Goal: Information Seeking & Learning: Understand process/instructions

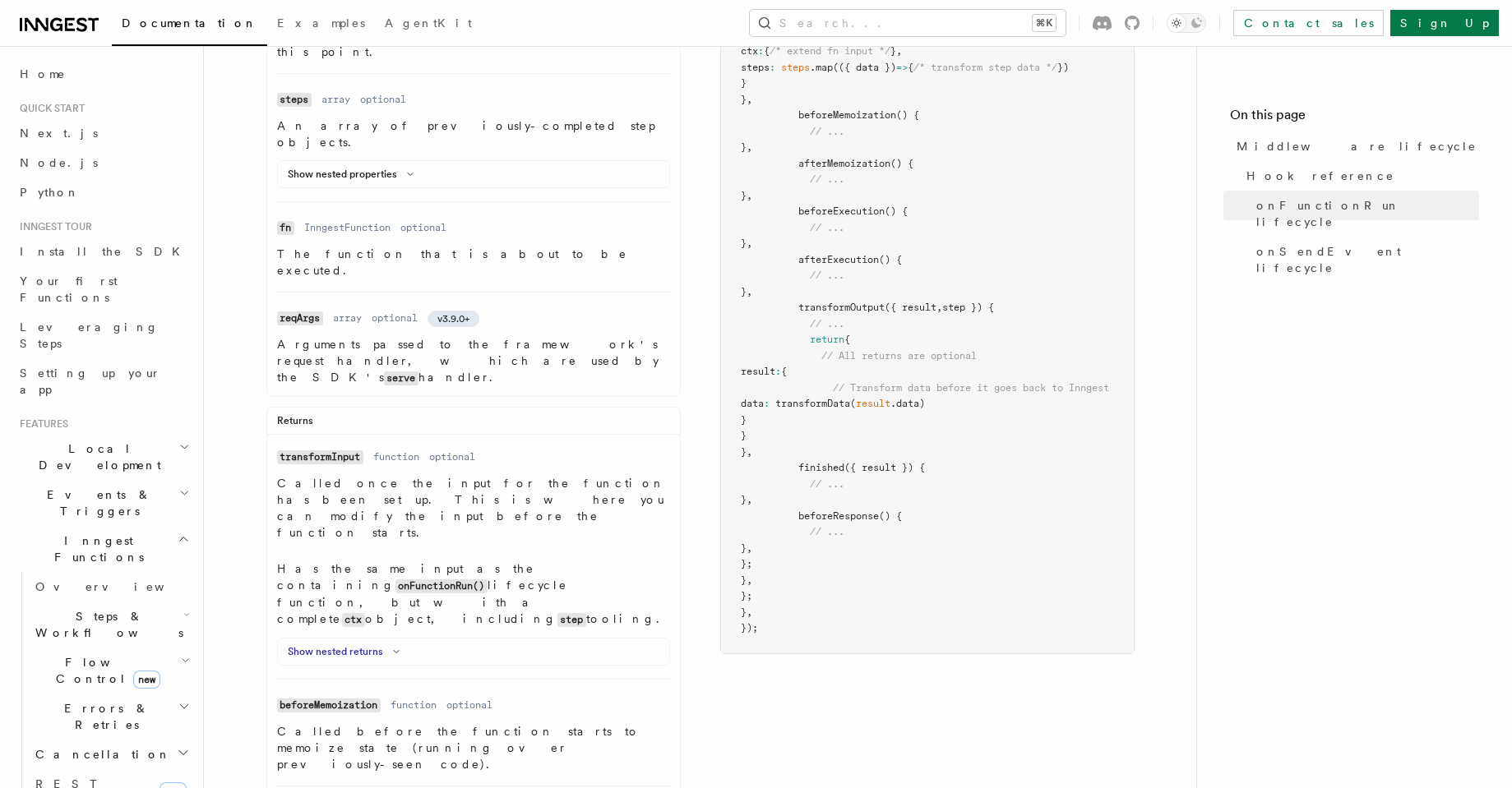
click at [338, 645] on button "Show nested returns" at bounding box center [346, 651] width 118 height 13
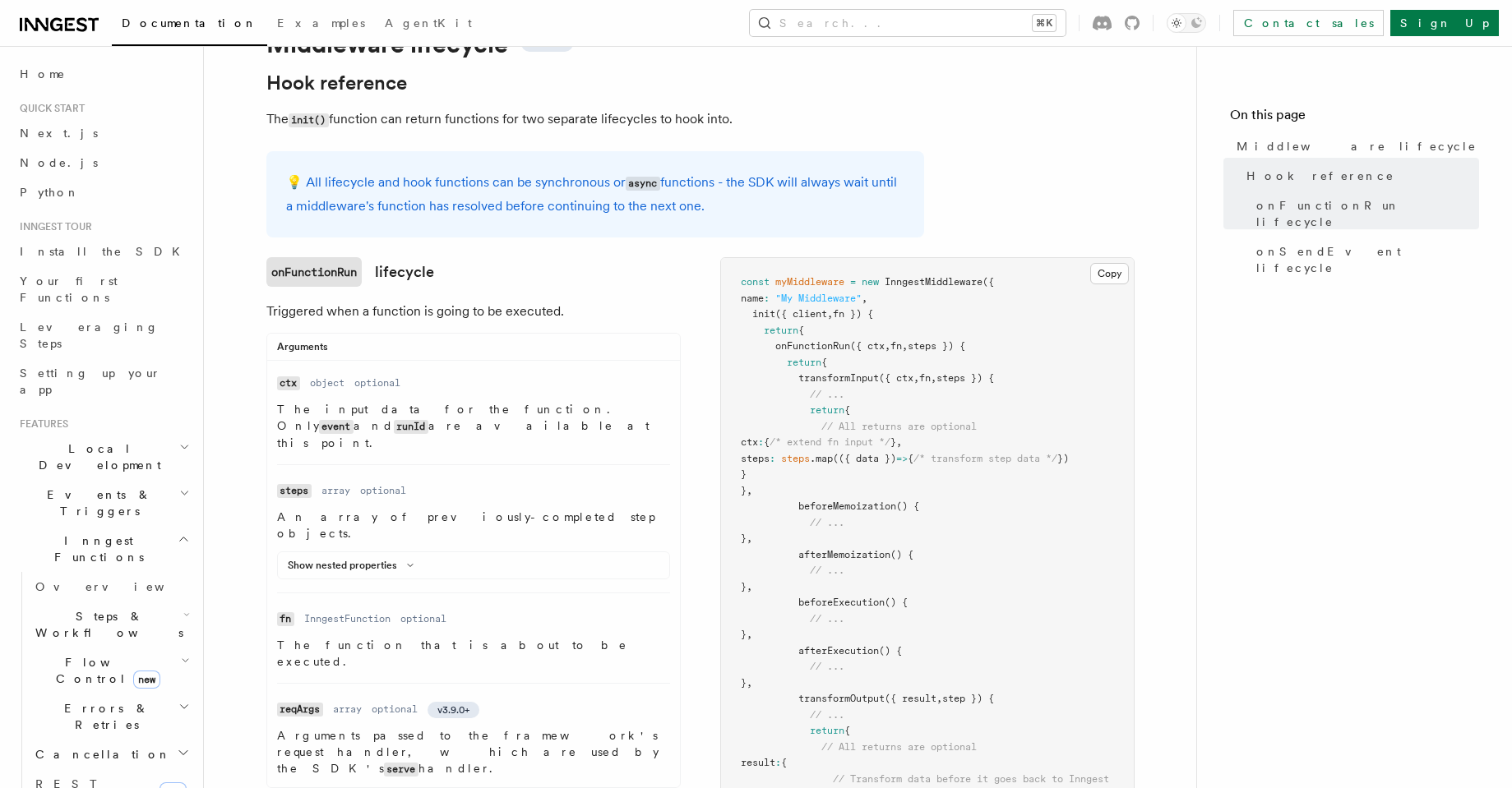
scroll to position [79, 0]
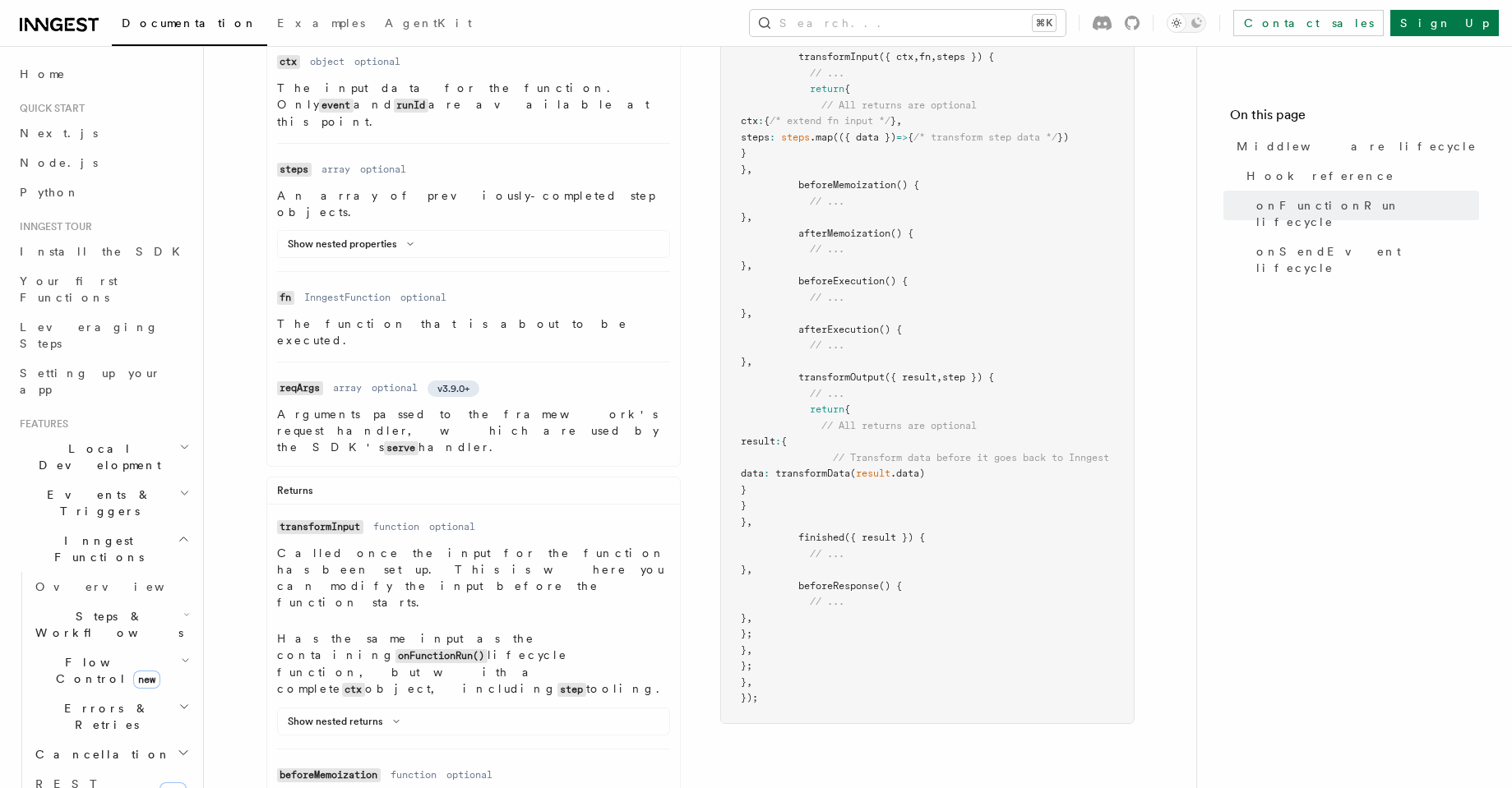
scroll to position [402, 0]
click at [290, 380] on code "reqArgs" at bounding box center [300, 387] width 46 height 14
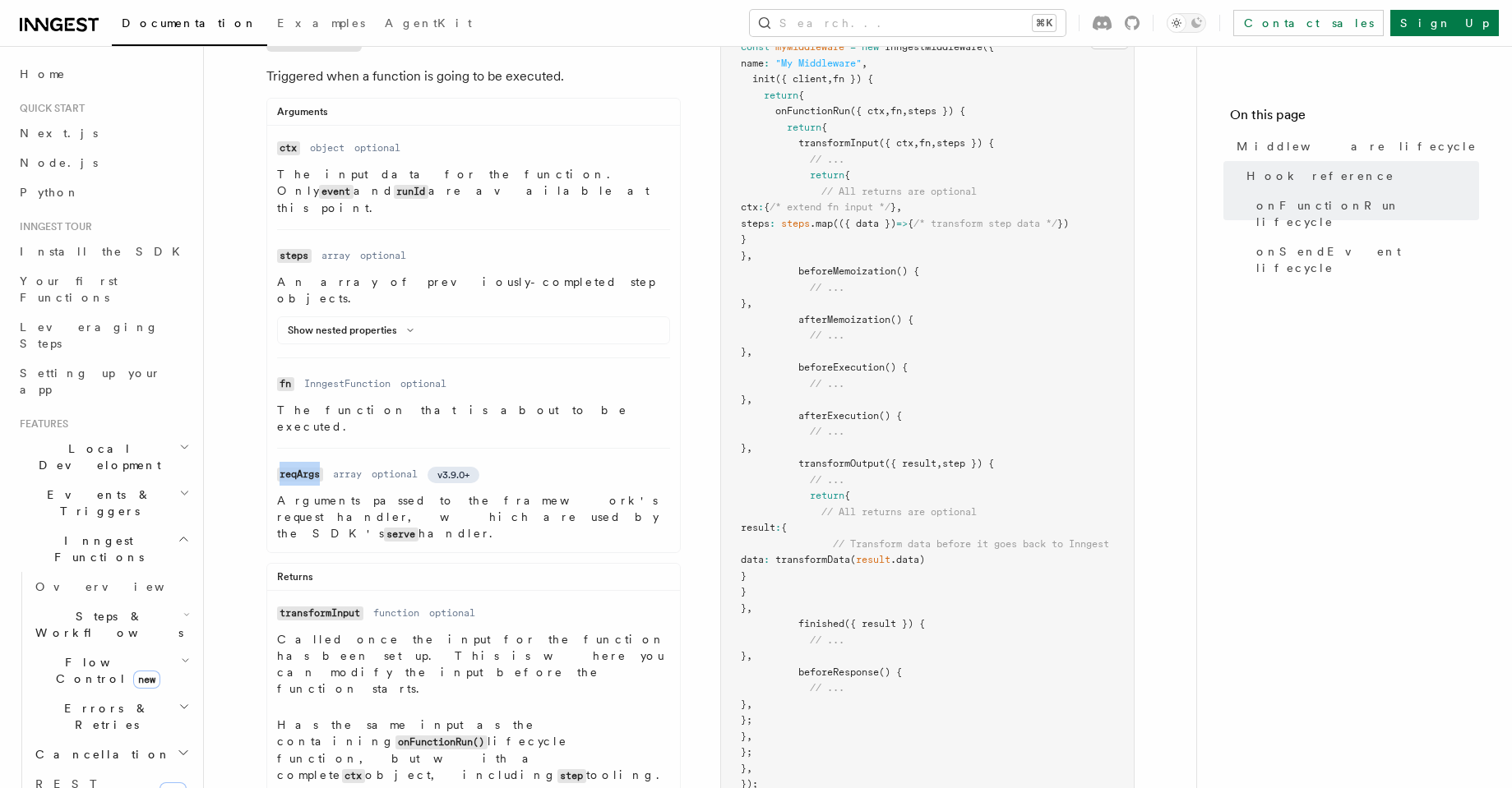
scroll to position [336, 0]
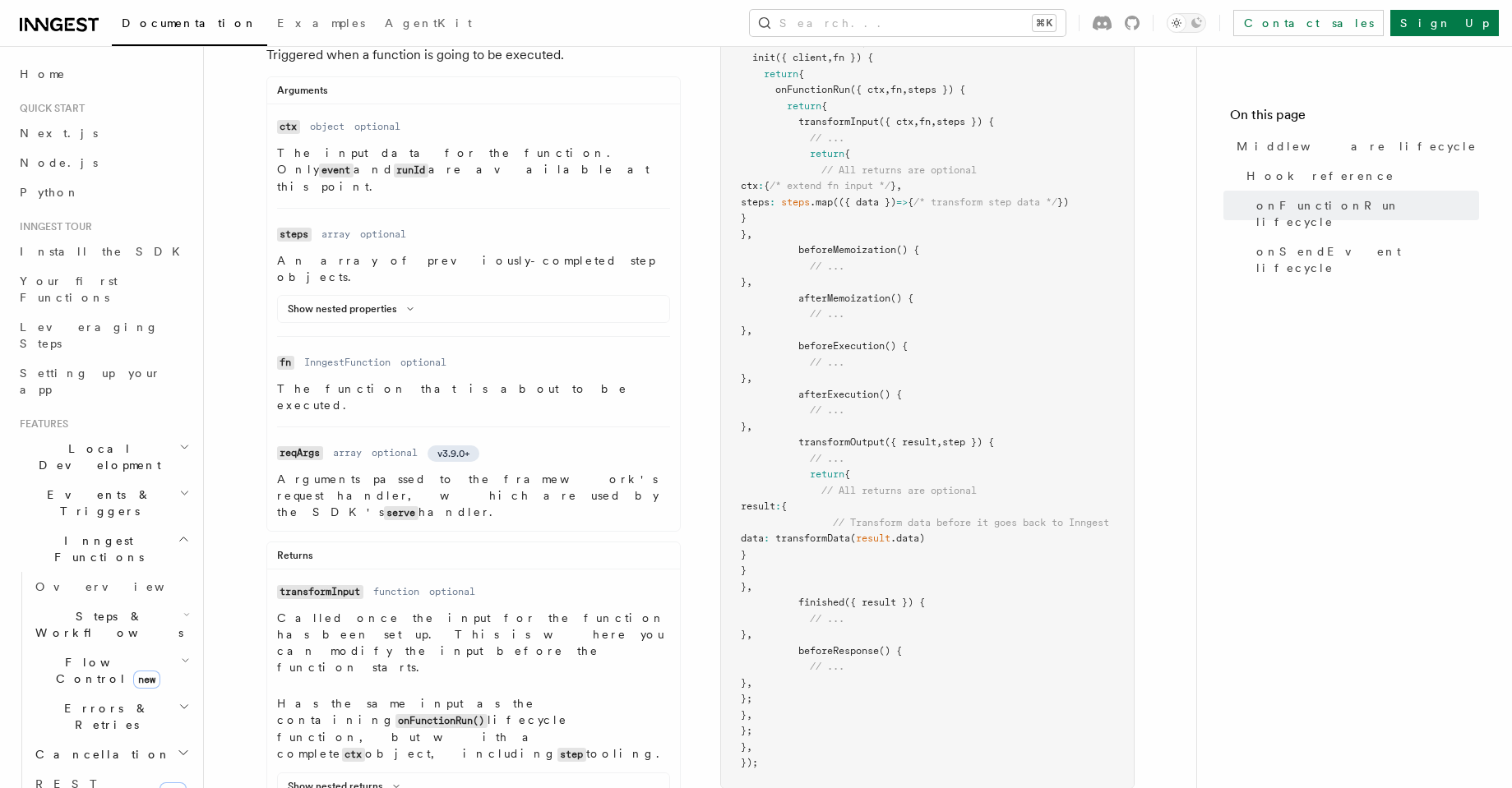
click at [934, 91] on span "steps }) {" at bounding box center [936, 89] width 58 height 12
copy span "steps"
click at [968, 126] on span "steps }) {" at bounding box center [965, 121] width 58 height 12
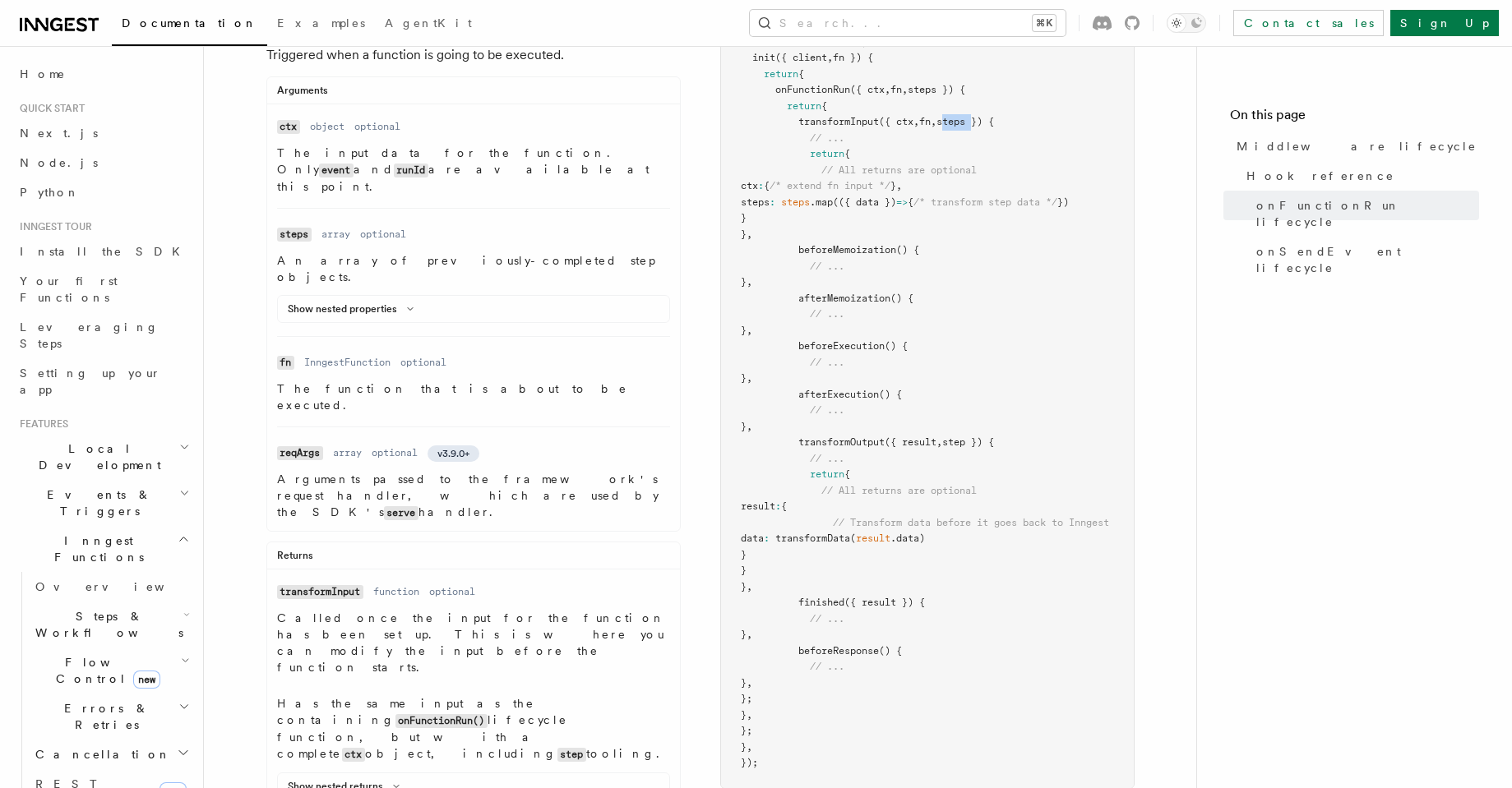
copy span "steps"
click at [395, 303] on button "Show nested properties" at bounding box center [354, 309] width 132 height 13
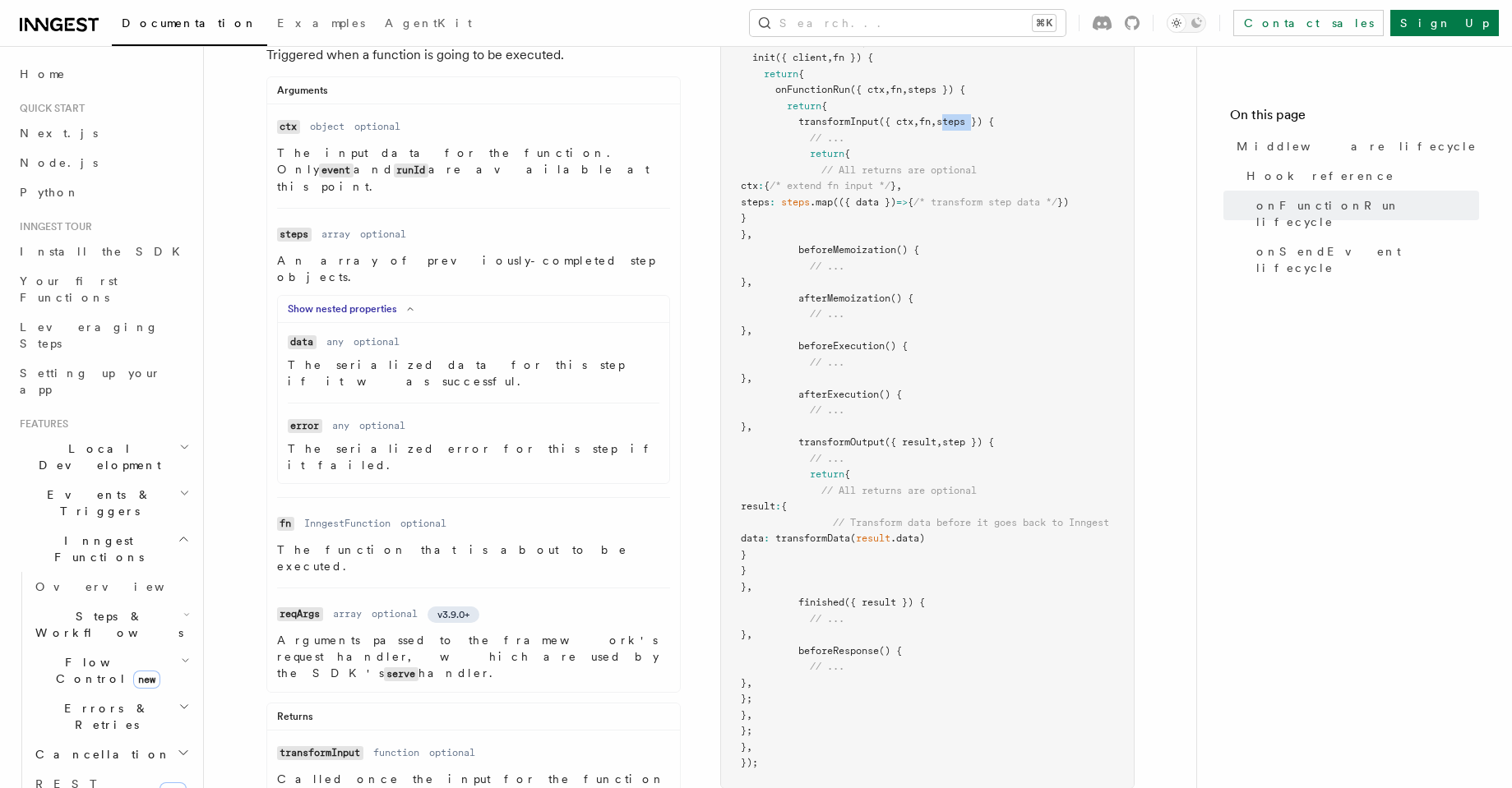
click at [374, 303] on button "Show nested properties" at bounding box center [354, 309] width 132 height 13
